Goal: Information Seeking & Learning: Learn about a topic

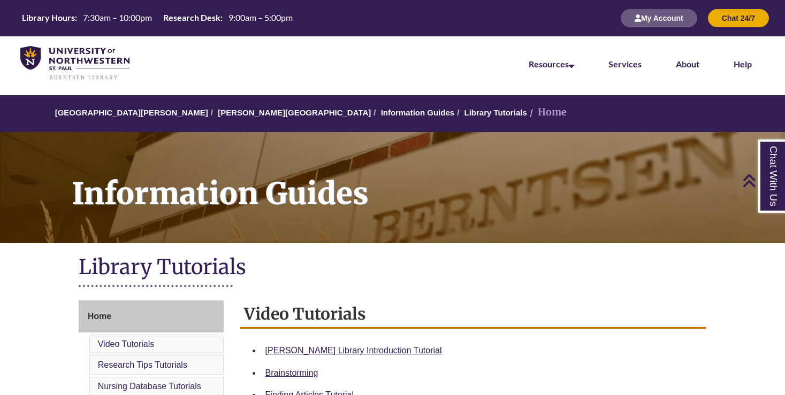
scroll to position [158, 0]
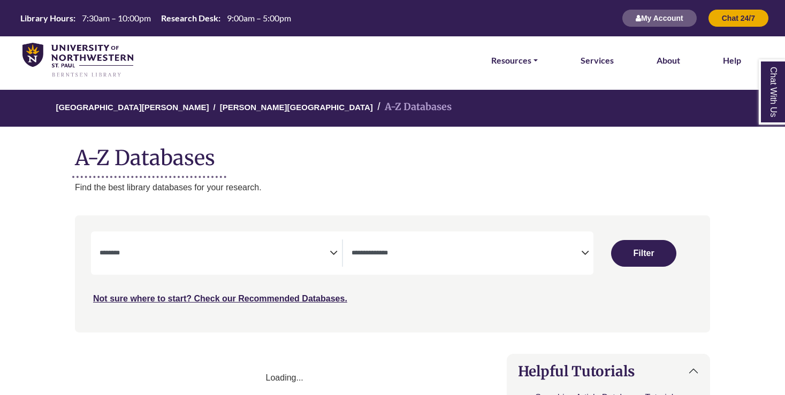
select select "Database Subject Filter"
select select "Database Types Filter"
select select "Database Subject Filter"
select select "Database Types Filter"
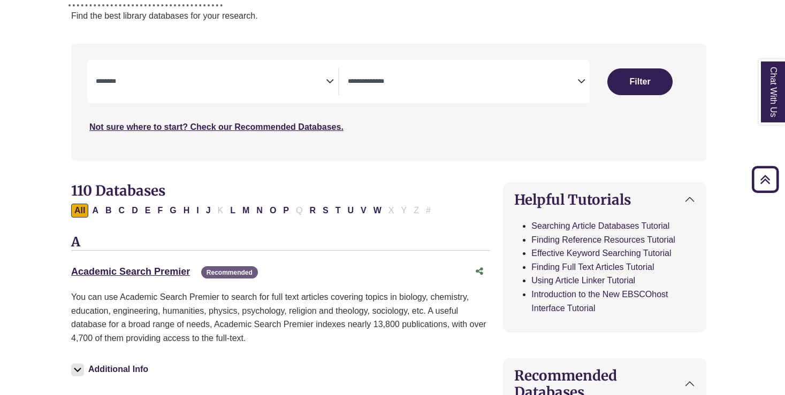
scroll to position [168, 4]
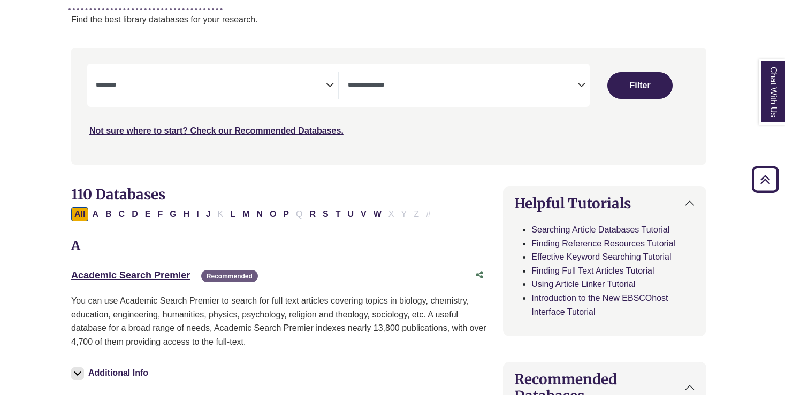
click at [141, 88] on textarea "Search" at bounding box center [211, 86] width 230 height 9
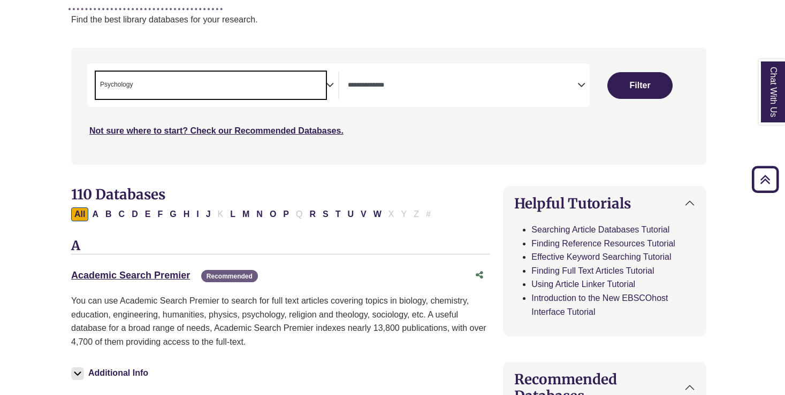
scroll to position [376, 0]
click at [184, 95] on span "× Psychology" at bounding box center [211, 85] width 230 height 27
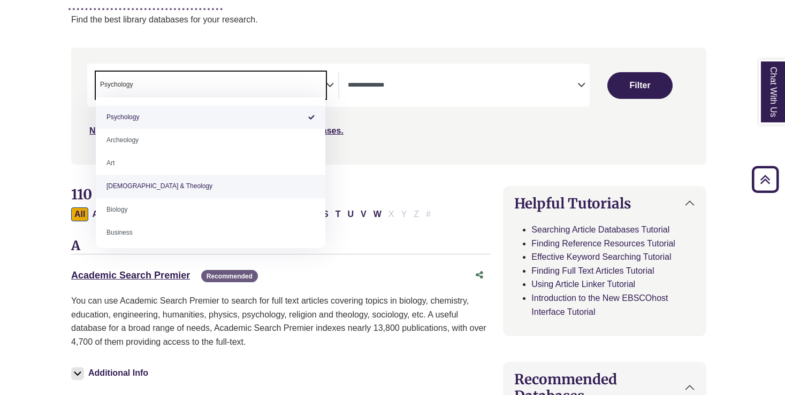
scroll to position [0, 0]
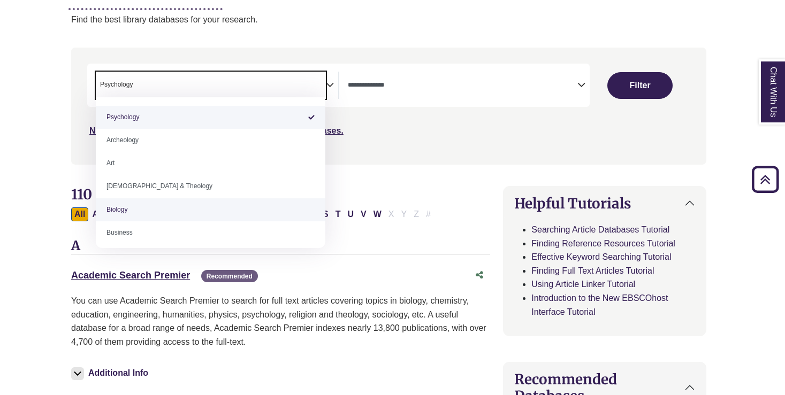
select select "*****"
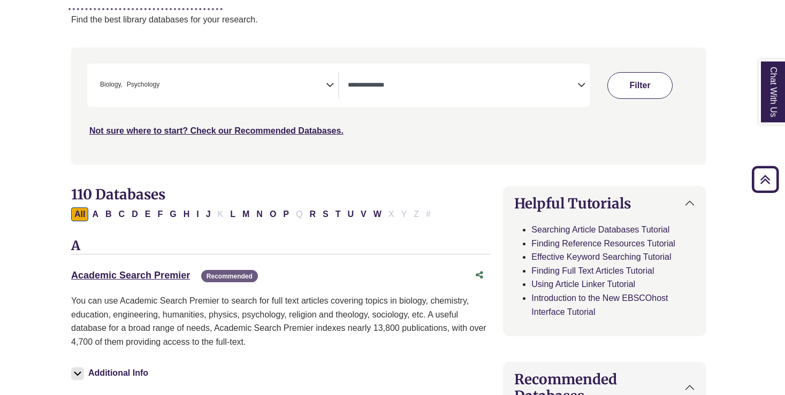
click at [642, 88] on button "Filter" at bounding box center [640, 85] width 66 height 27
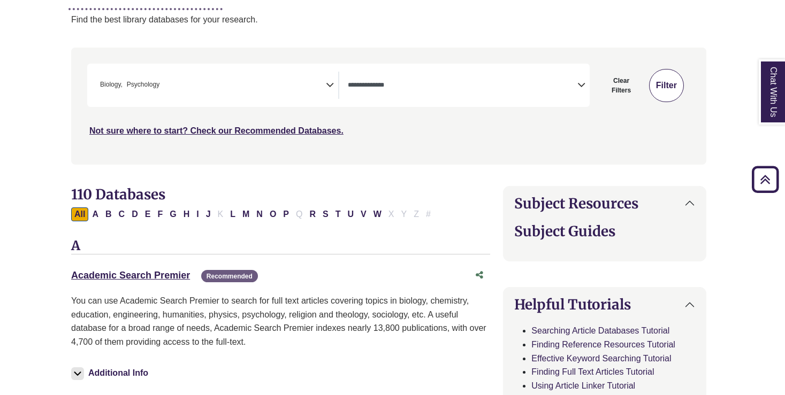
select select "Database Types Filter"
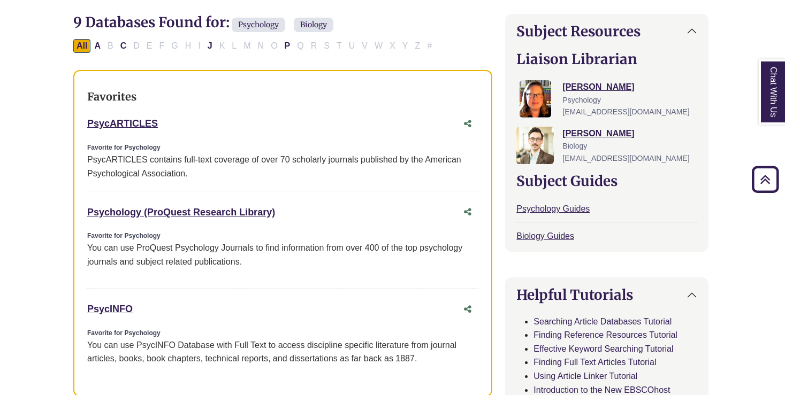
scroll to position [336, 2]
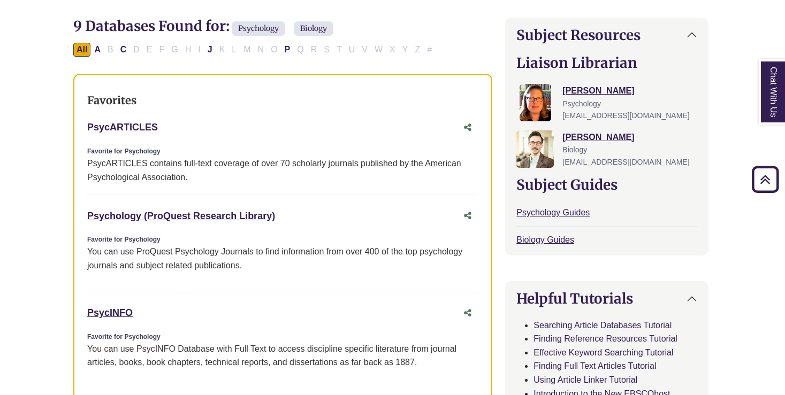
click at [147, 122] on link "PsycARTICLES This link opens in a new window" at bounding box center [122, 127] width 71 height 11
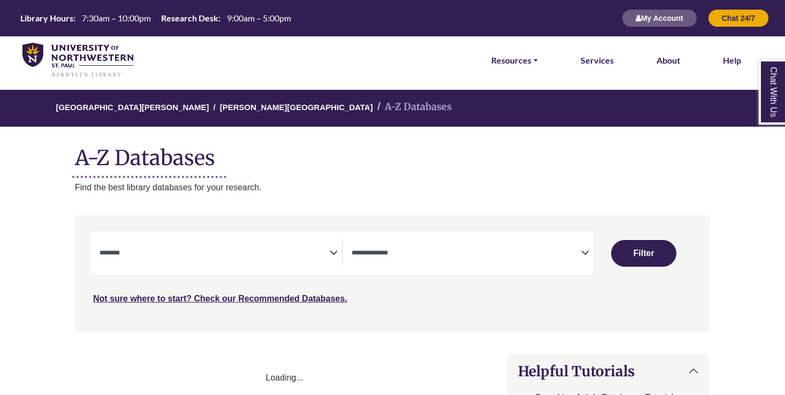
select select "Database Subject Filter"
select select "Database Types Filter"
select select "Database Subject Filter"
select select "Database Types Filter"
